Goal: Task Accomplishment & Management: Manage account settings

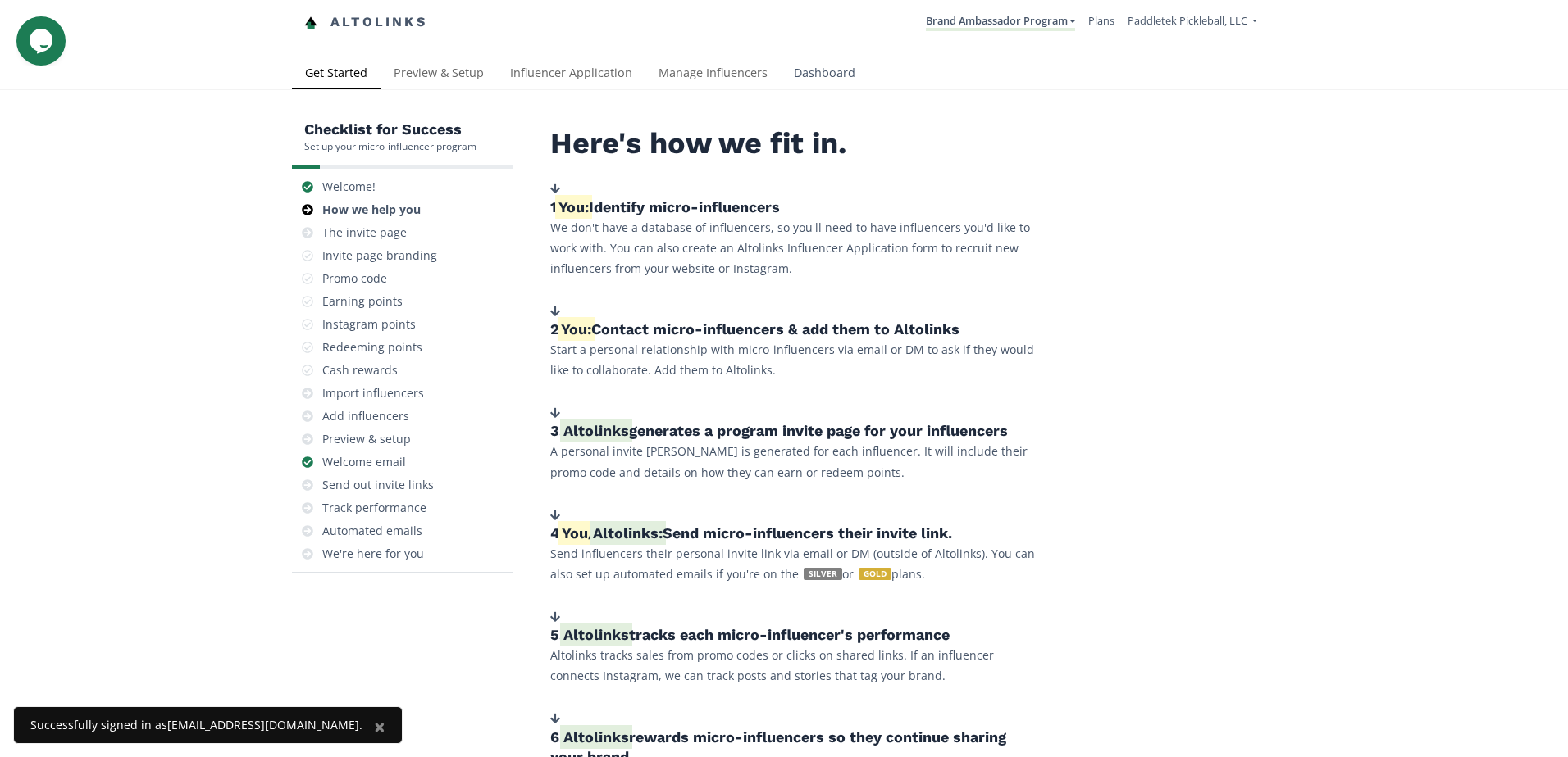
click at [850, 78] on link "Dashboard" at bounding box center [825, 75] width 88 height 33
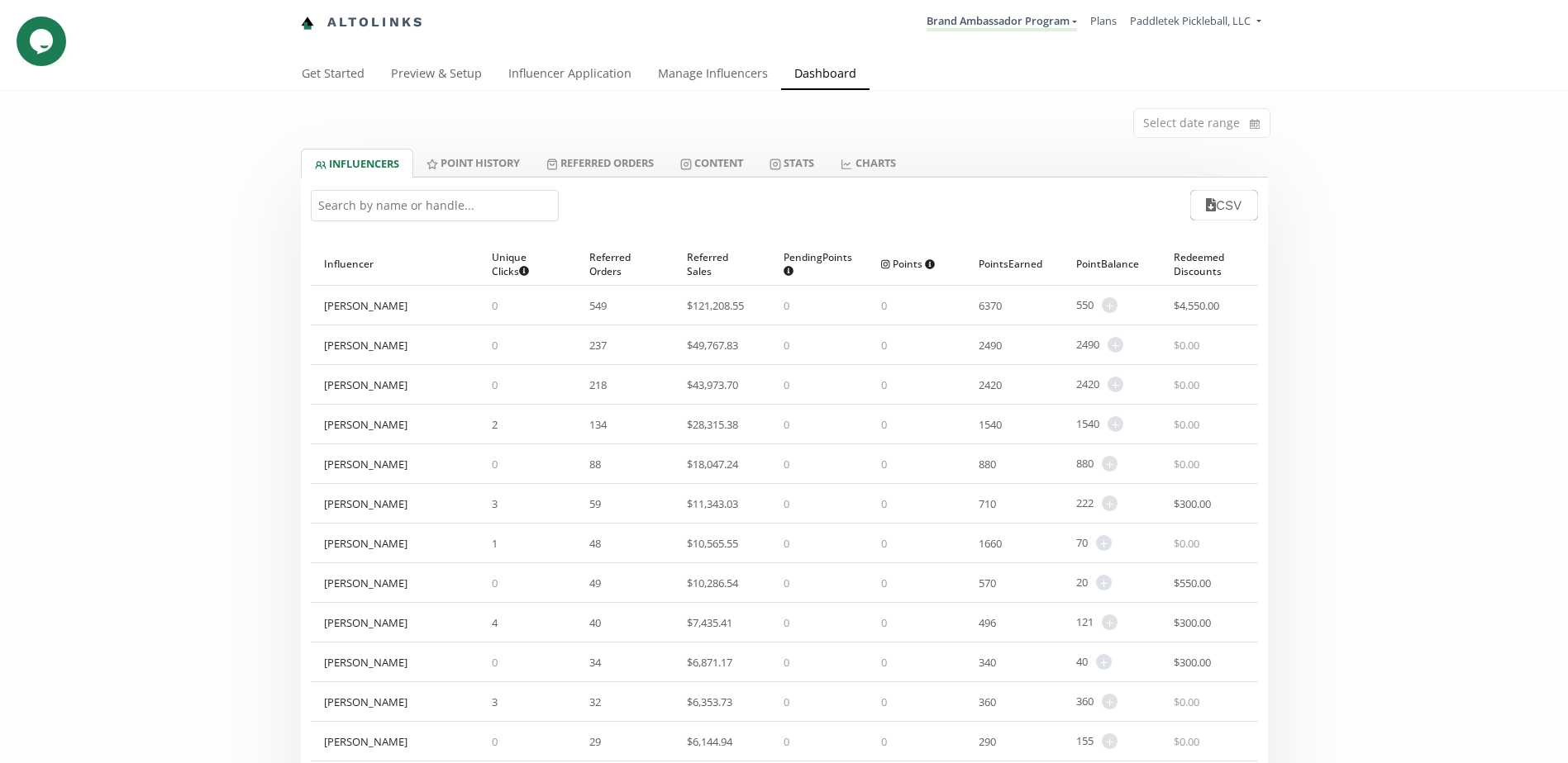
click at [343, 202] on input "text" at bounding box center [434, 206] width 248 height 32
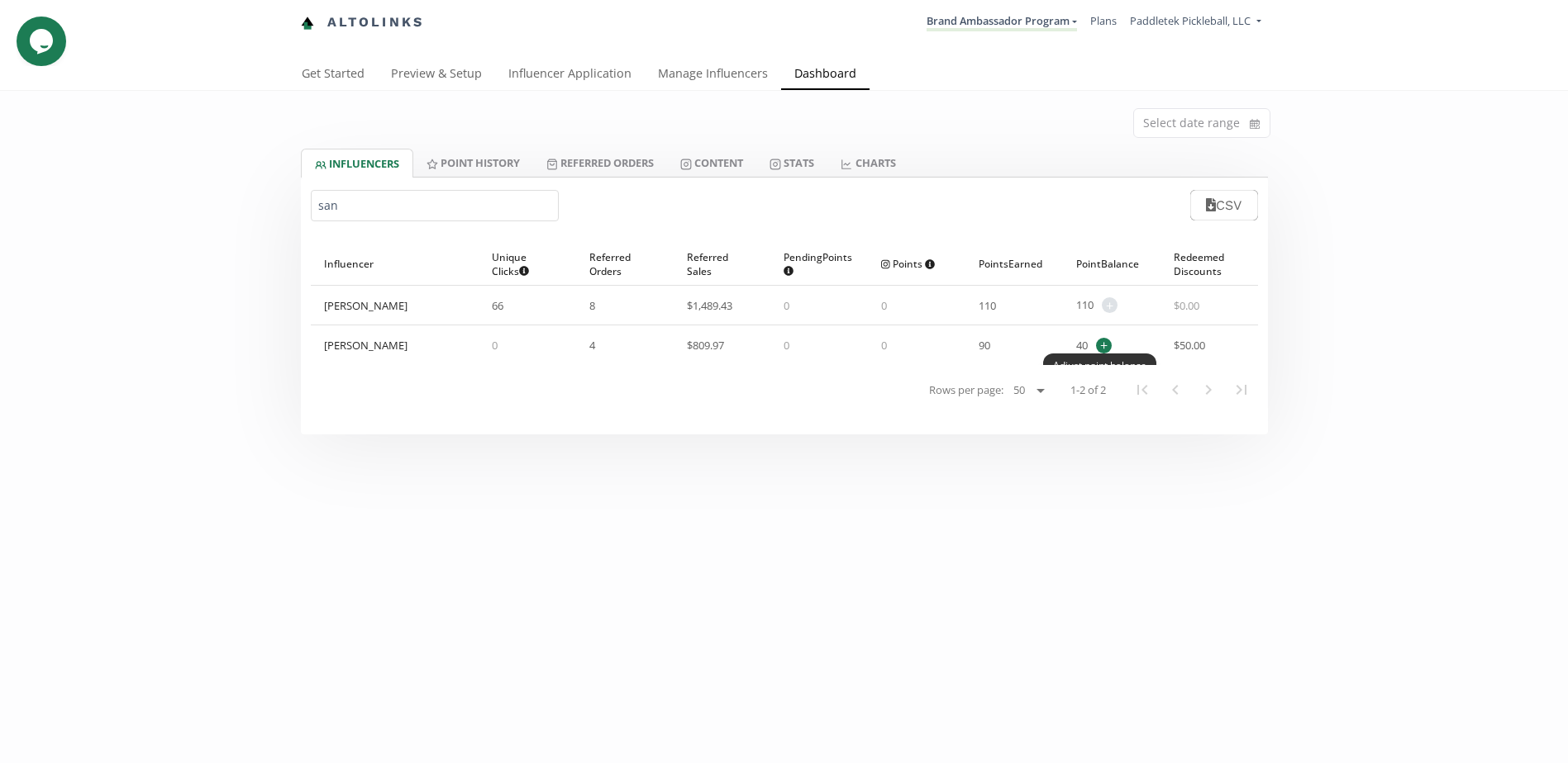
type input "san"
click at [1104, 340] on span "+" at bounding box center [1104, 345] width 16 height 16
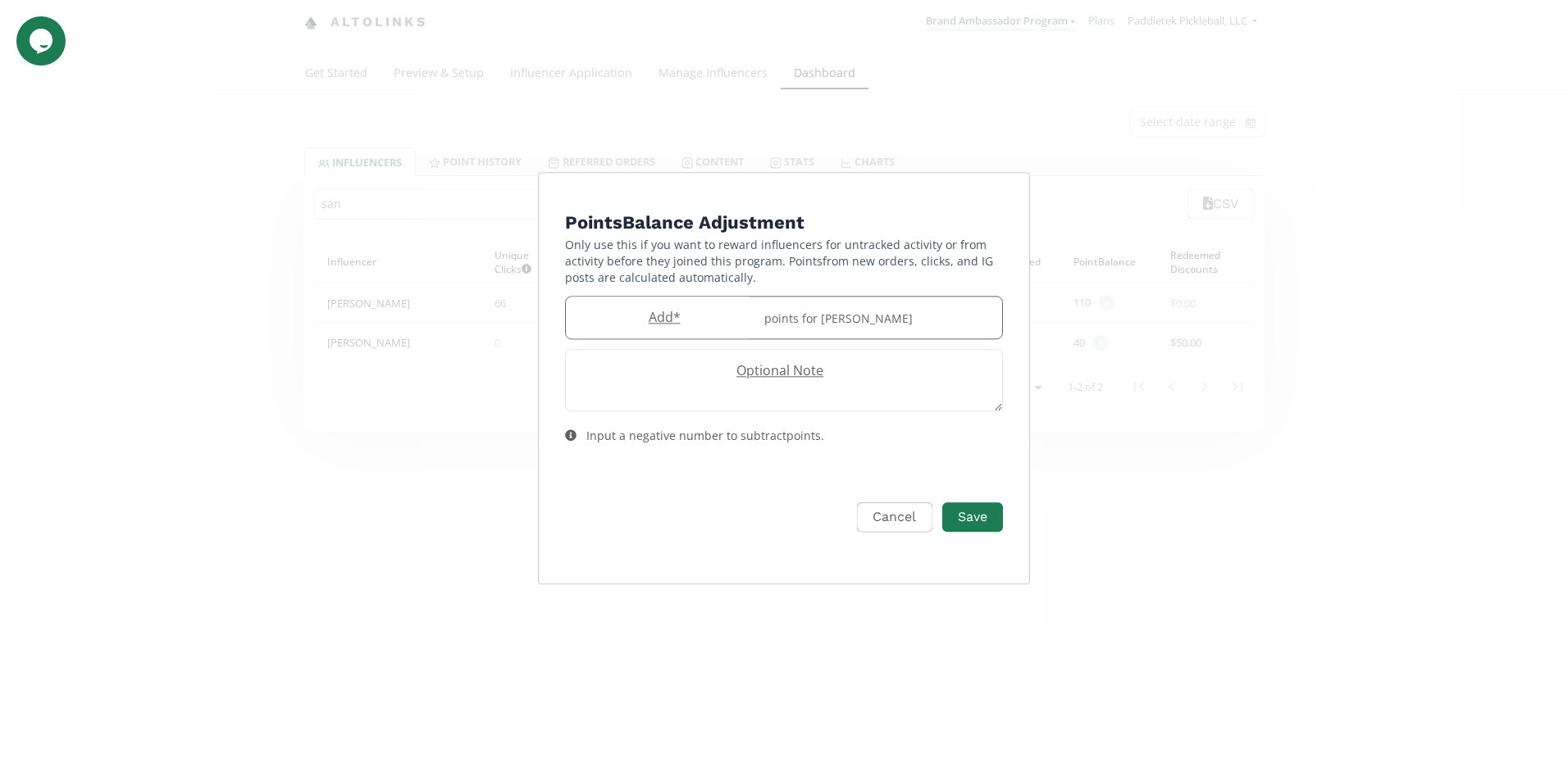
click at [702, 328] on input "Edit Program" at bounding box center [660, 317] width 188 height 42
type input "20"
click at [962, 531] on button "Save" at bounding box center [972, 517] width 65 height 35
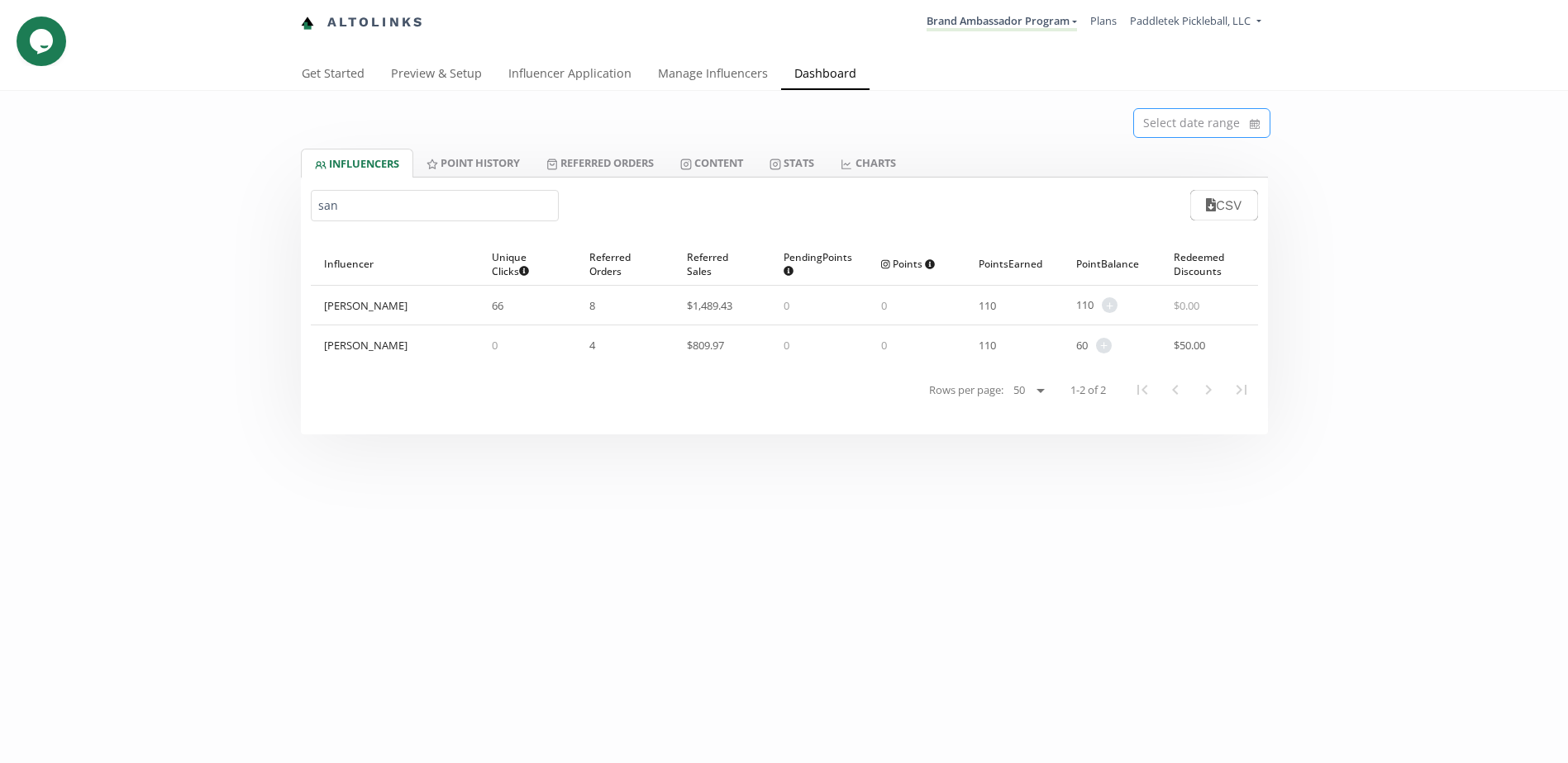
click at [1230, 109] on input at bounding box center [1201, 123] width 135 height 28
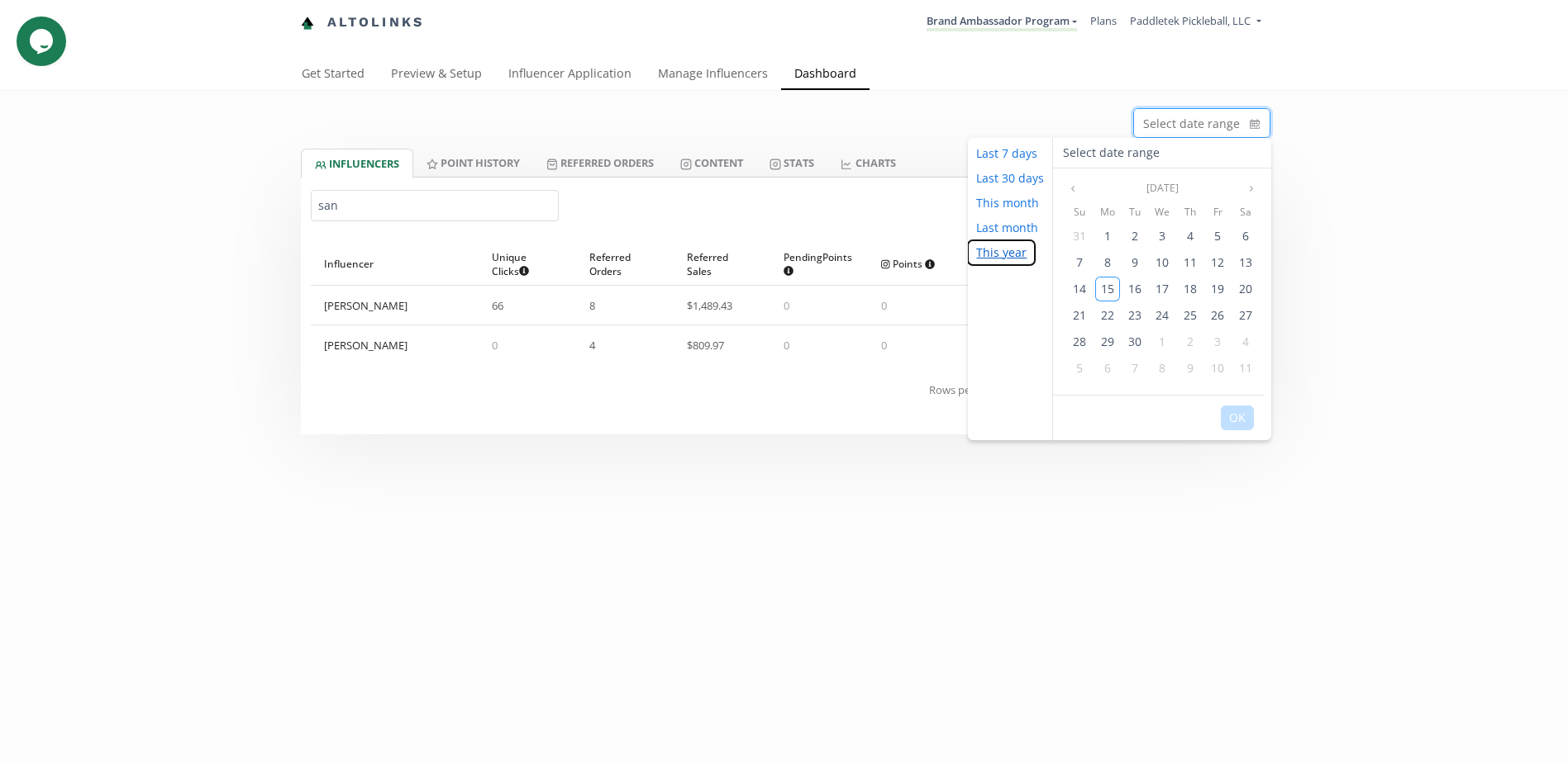
click at [1007, 256] on button "This year" at bounding box center [1001, 252] width 67 height 25
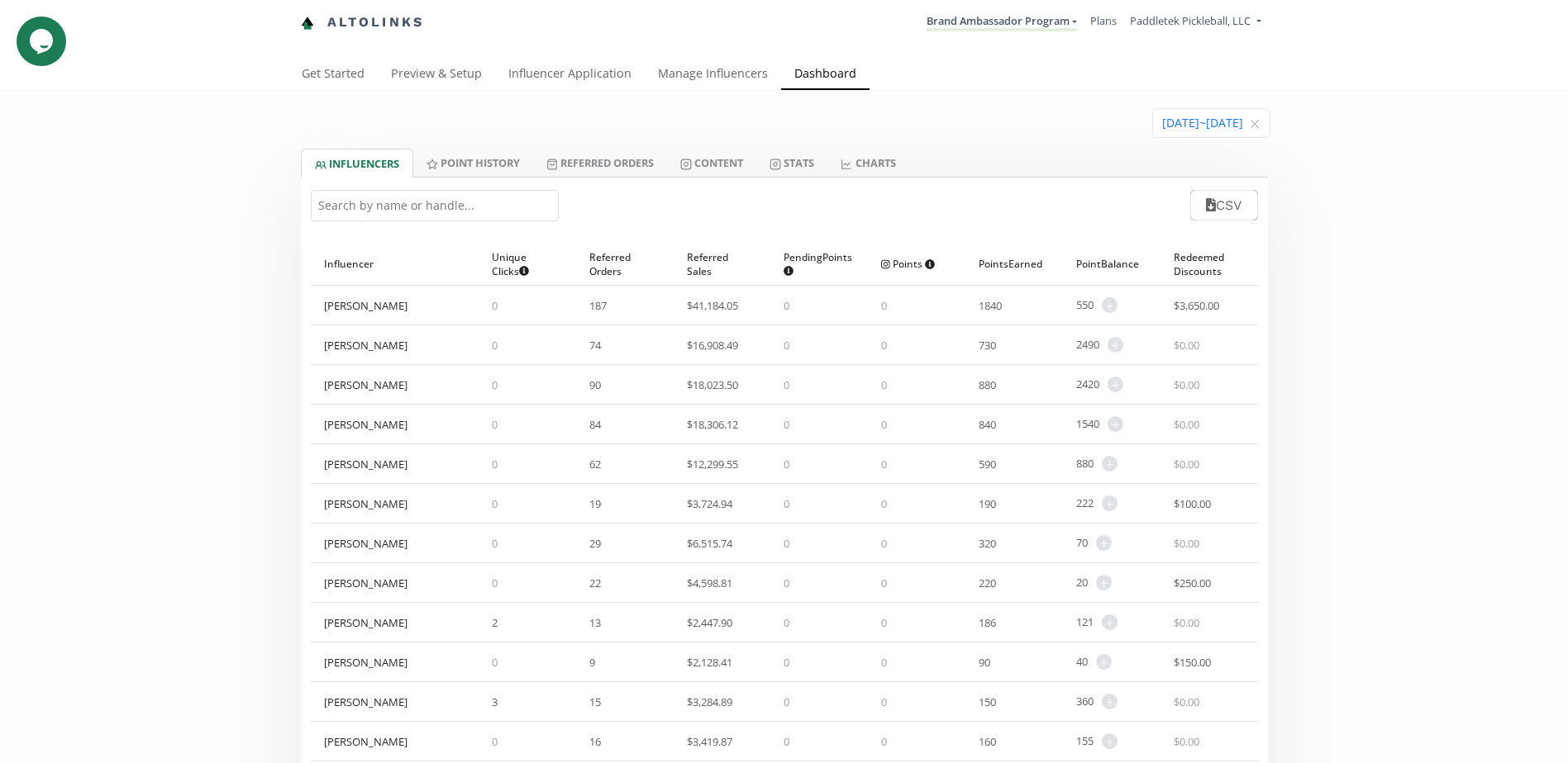
click at [368, 209] on input "text" at bounding box center [434, 206] width 248 height 32
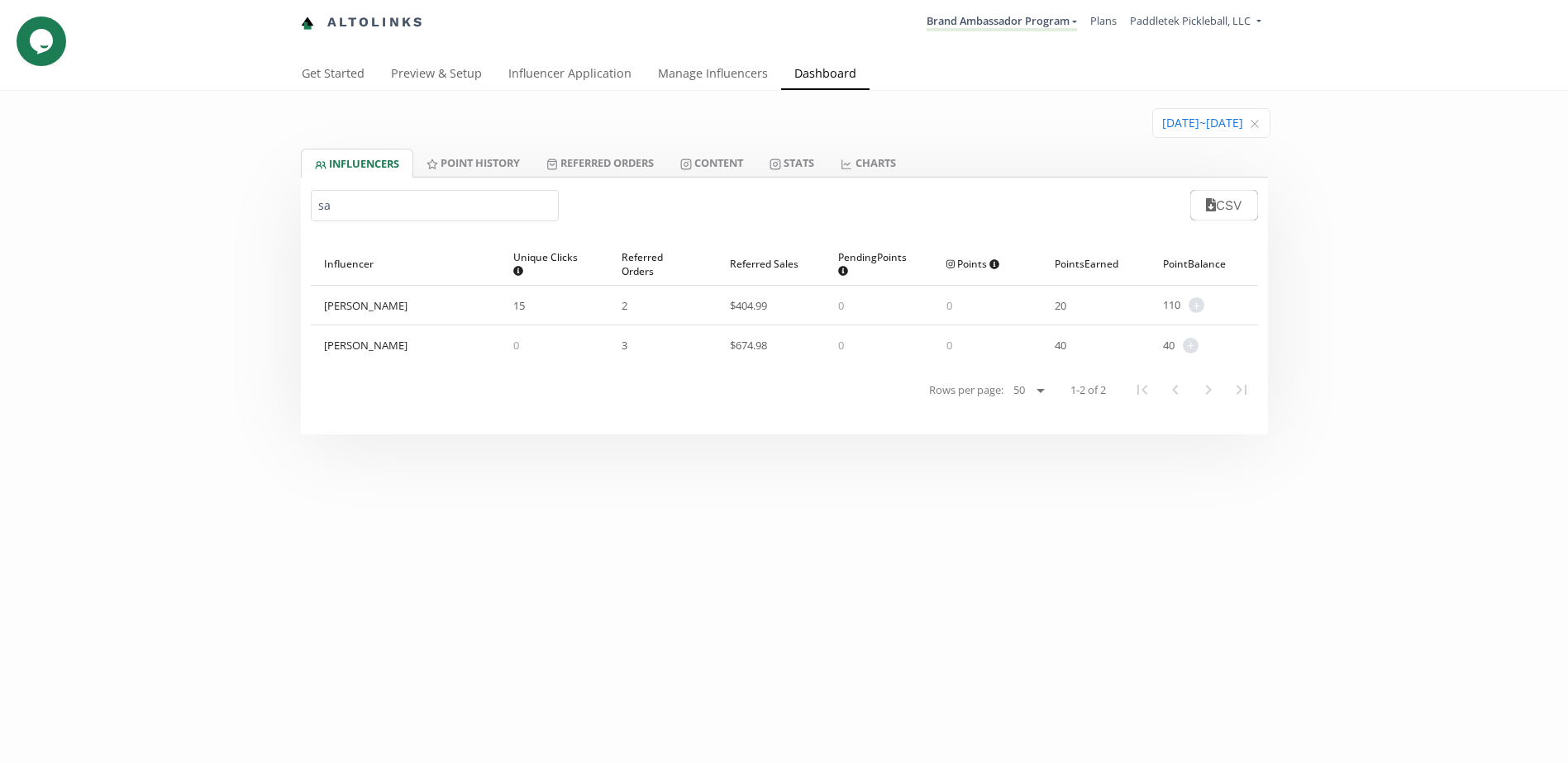
type input "s"
